Goal: Transaction & Acquisition: Purchase product/service

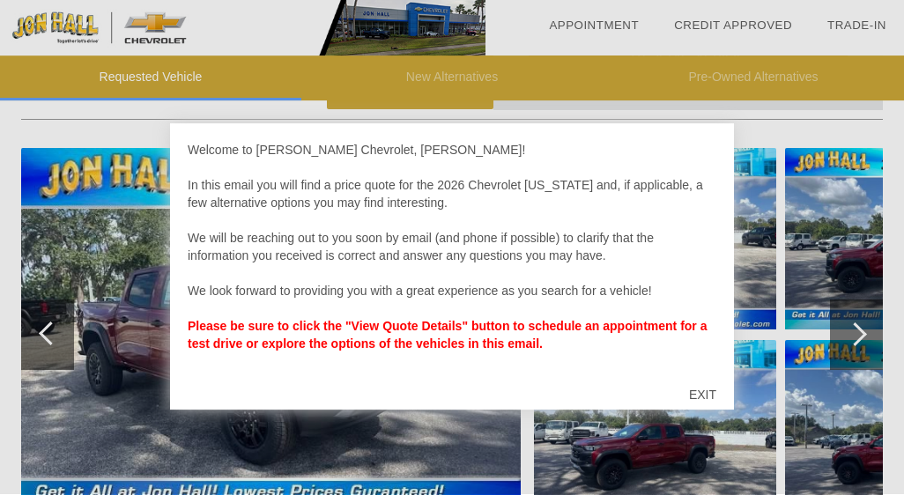
scroll to position [179, 0]
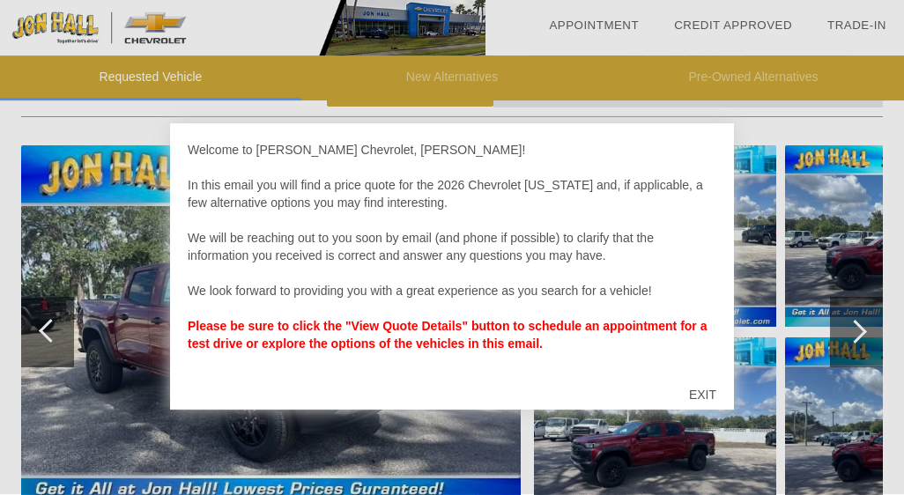
click at [705, 392] on div "EXIT" at bounding box center [703, 395] width 63 height 53
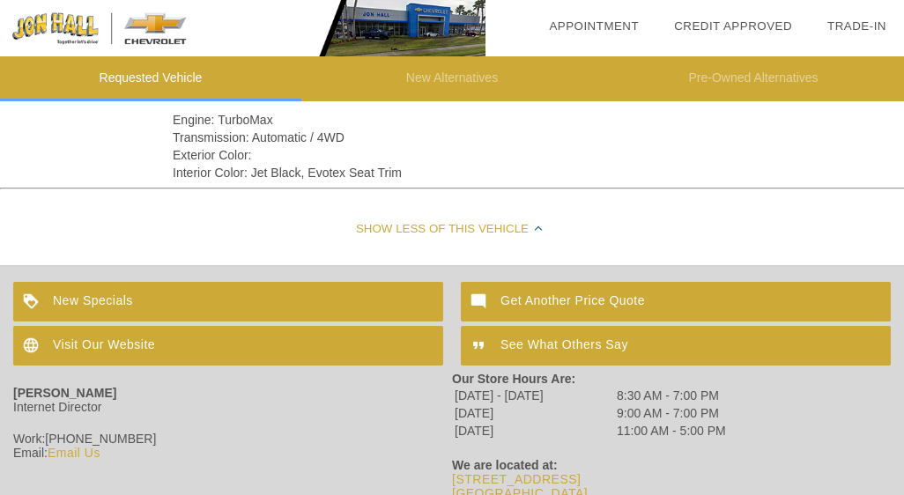
scroll to position [643, 0]
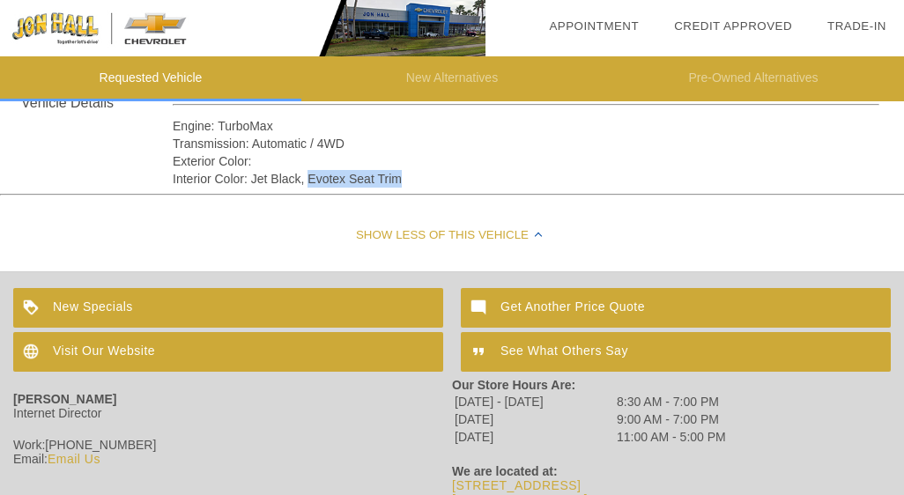
drag, startPoint x: 307, startPoint y: 178, endPoint x: 398, endPoint y: 179, distance: 90.8
click at [398, 179] on div "Interior Color: Jet Black, Evotex Seat Trim" at bounding box center [526, 179] width 707 height 18
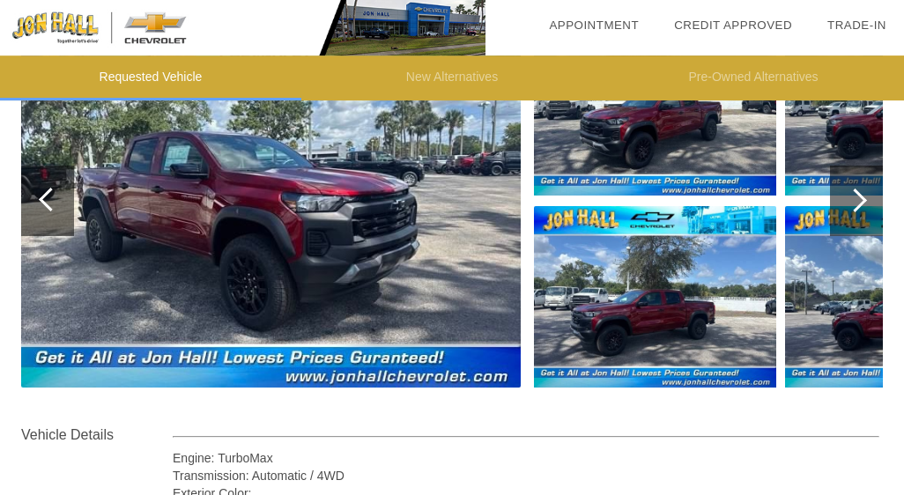
scroll to position [323, 0]
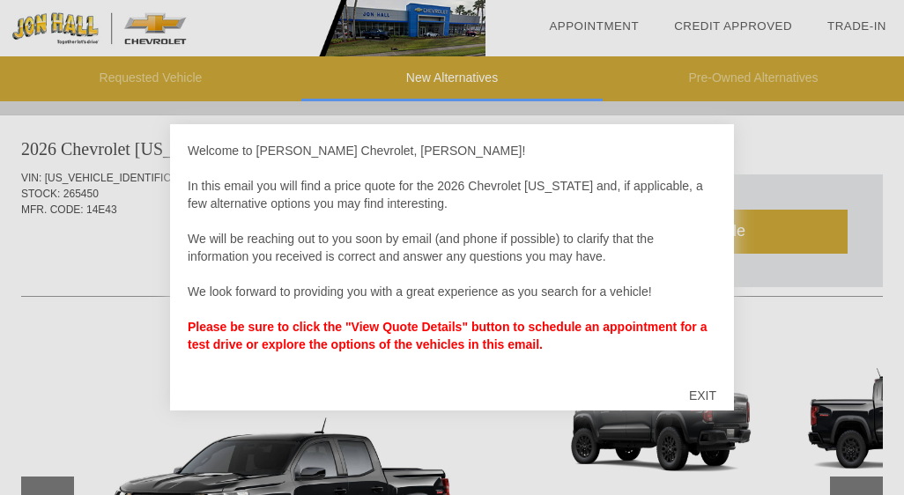
scroll to position [5, 0]
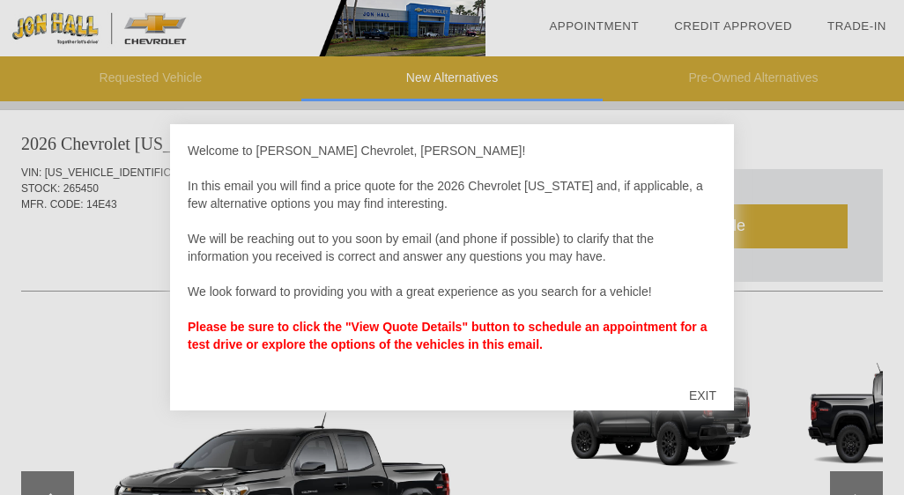
click at [707, 390] on div "EXIT" at bounding box center [703, 395] width 63 height 53
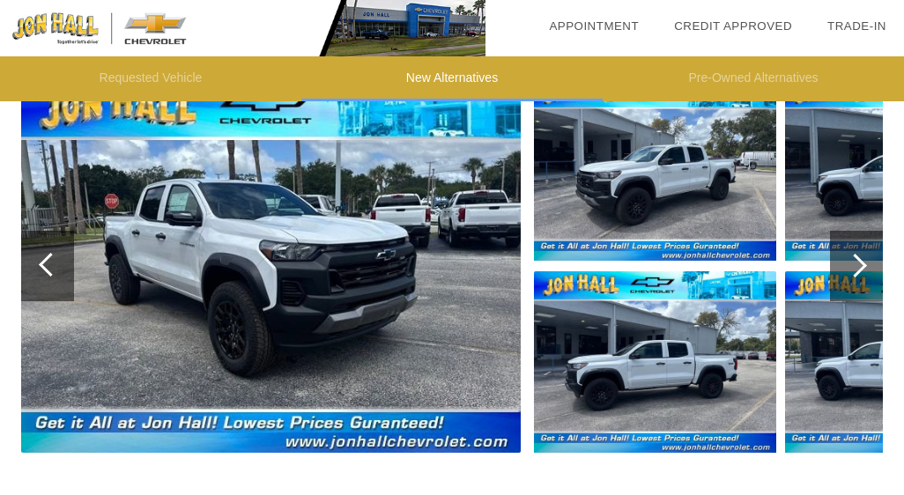
scroll to position [1683, 0]
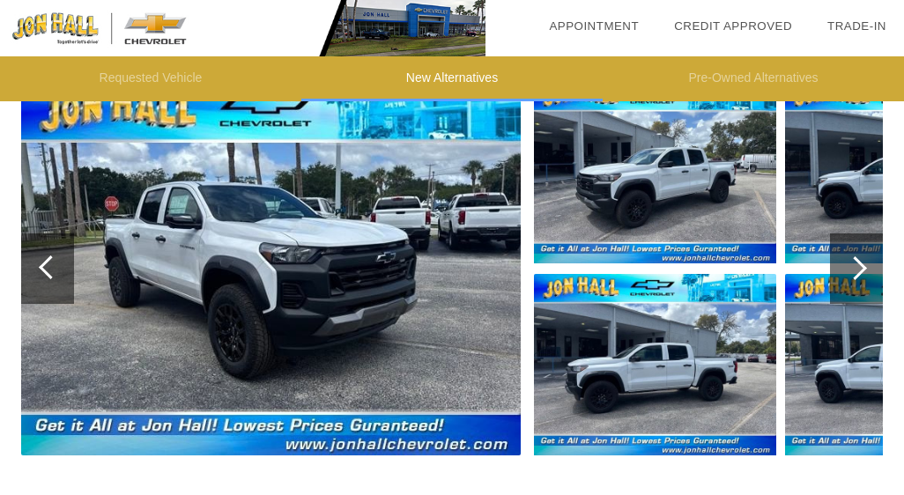
click at [849, 268] on div at bounding box center [856, 268] width 24 height 24
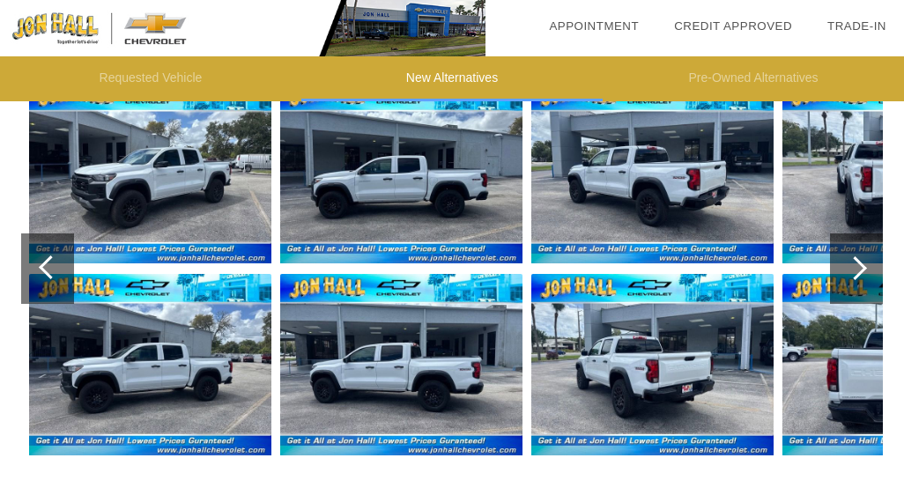
click at [849, 268] on div at bounding box center [856, 268] width 24 height 24
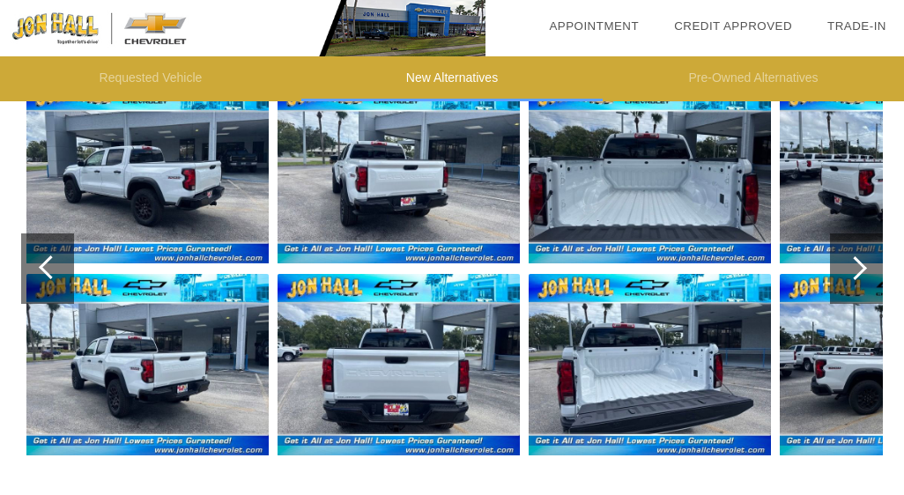
click at [849, 268] on div at bounding box center [856, 268] width 24 height 24
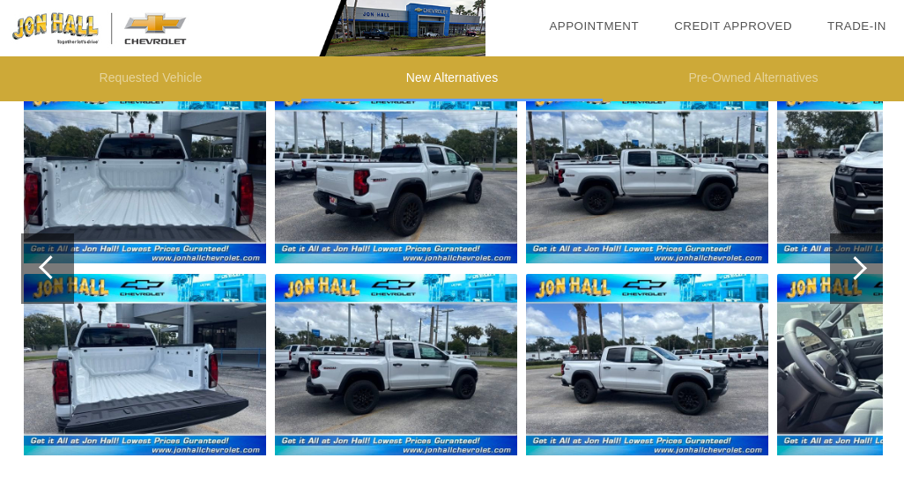
click at [849, 268] on div at bounding box center [856, 268] width 24 height 24
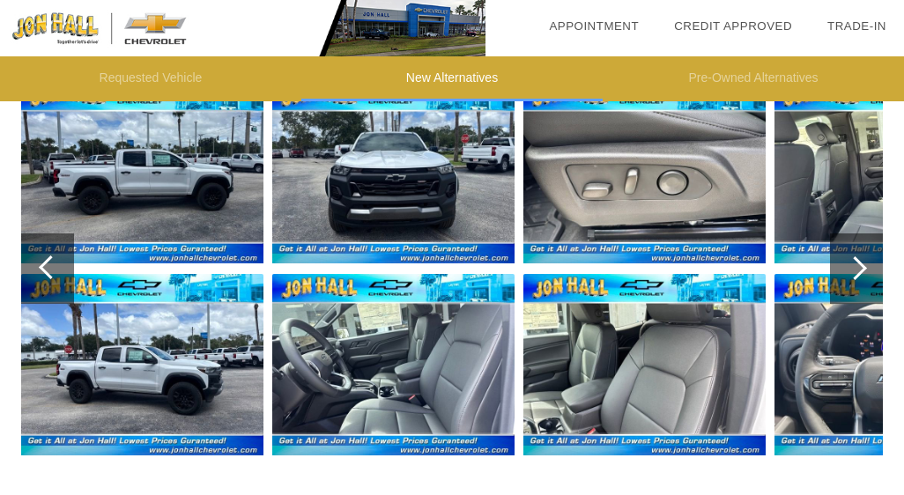
click at [849, 268] on div at bounding box center [856, 268] width 24 height 24
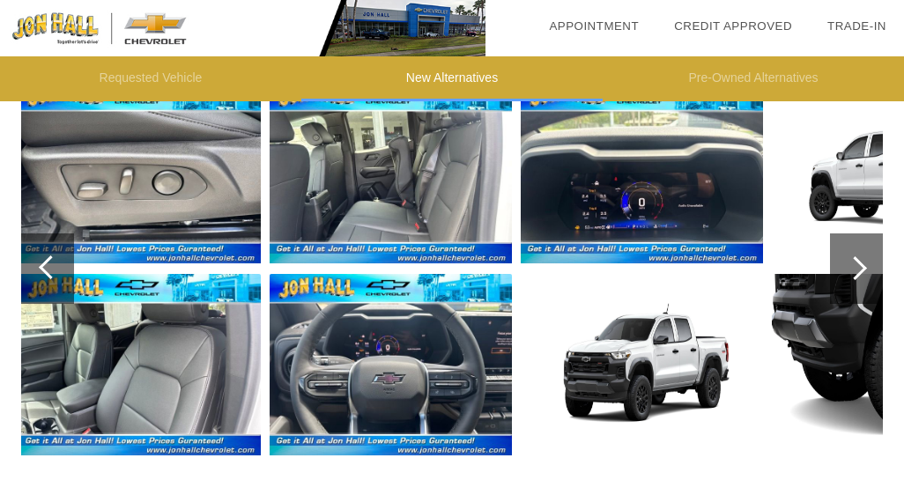
click at [849, 268] on div at bounding box center [856, 268] width 24 height 24
